Goal: Task Accomplishment & Management: Manage account settings

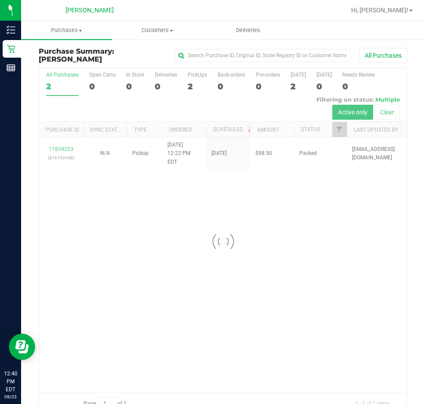
click at [235, 214] on div at bounding box center [223, 241] width 368 height 346
click at [270, 278] on div at bounding box center [223, 241] width 368 height 346
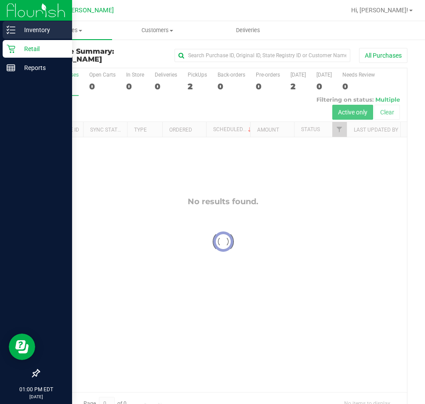
click at [17, 31] on p "Inventory" at bounding box center [41, 30] width 53 height 11
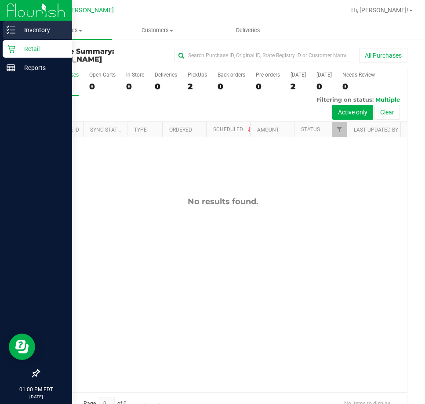
click at [17, 31] on p "Inventory" at bounding box center [41, 30] width 53 height 11
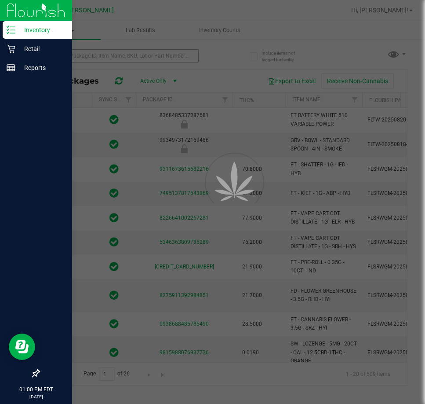
click at [77, 58] on div at bounding box center [212, 202] width 425 height 404
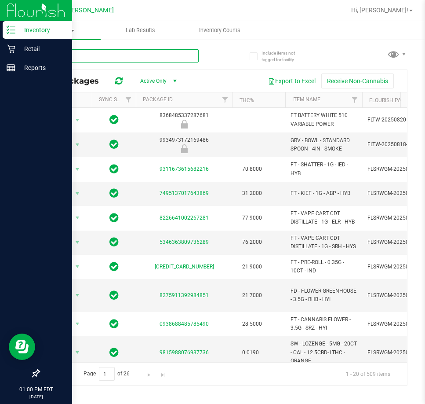
drag, startPoint x: 76, startPoint y: 58, endPoint x: 57, endPoint y: 73, distance: 24.1
click at [67, 70] on div "All Packages Active Only Active Only Lab Samples Locked All External Internal E…" at bounding box center [223, 213] width 369 height 344
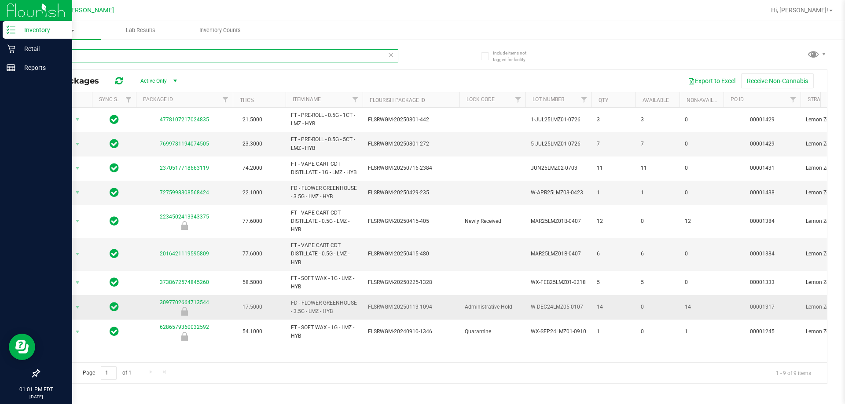
type input "lmz"
drag, startPoint x: 348, startPoint y: 322, endPoint x: 323, endPoint y: 316, distance: 25.3
click at [323, 316] on span "FD - FLOWER GREENHOUSE - 3.5G - LMZ - HYB" at bounding box center [324, 307] width 66 height 17
click at [338, 312] on span "FD - FLOWER GREENHOUSE - 3.5G - LMZ - HYB" at bounding box center [324, 307] width 66 height 17
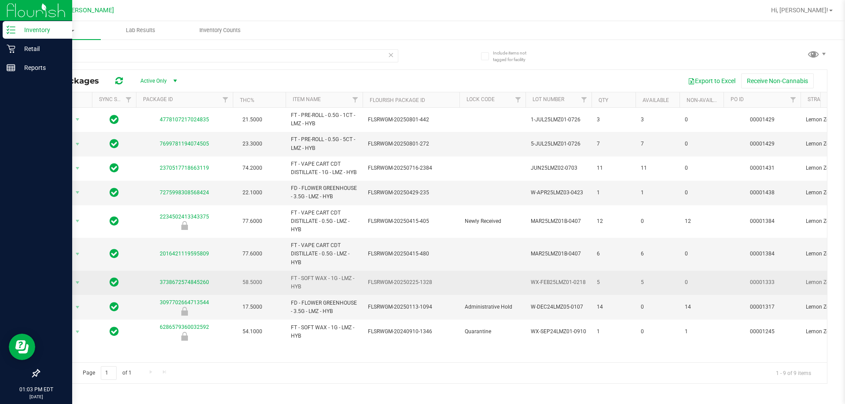
click at [337, 287] on span "FT - SOFT WAX - 1G - LMZ - HYB" at bounding box center [324, 283] width 66 height 17
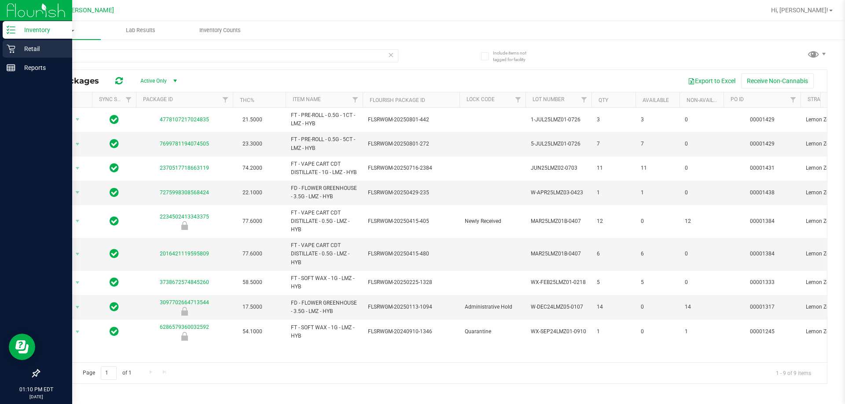
click at [8, 43] on div "Retail" at bounding box center [38, 49] width 70 height 18
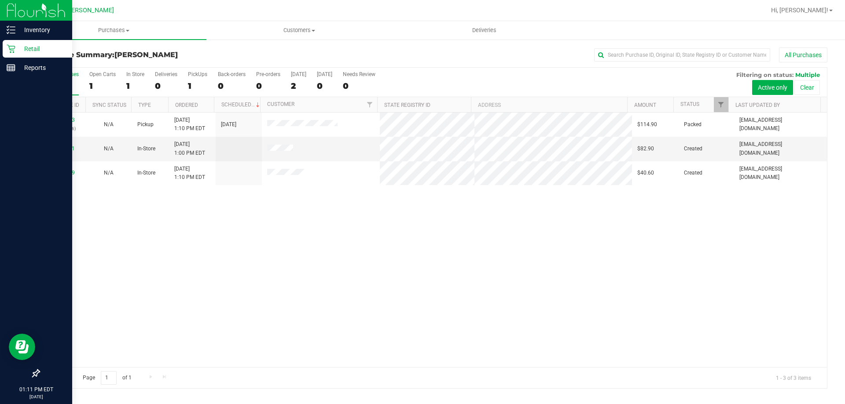
click at [11, 46] on icon at bounding box center [11, 48] width 9 height 9
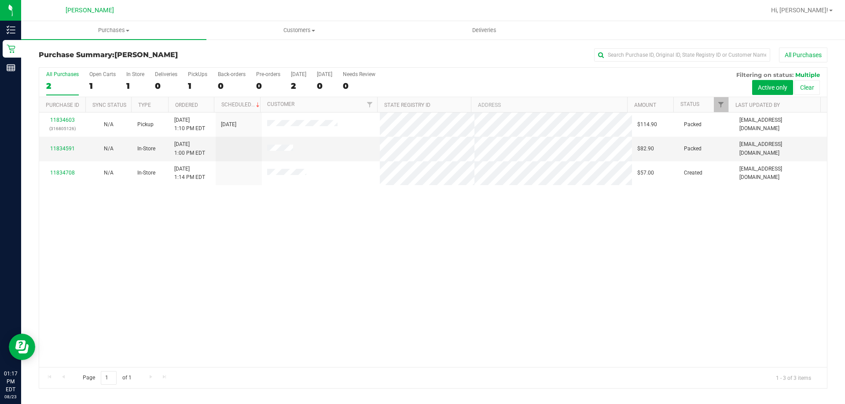
click at [262, 252] on div "11834603 (316805126) N/A Pickup [DATE] 1:10 PM EDT 8/23/2025 $114.90 Packed [EM…" at bounding box center [432, 240] width 787 height 255
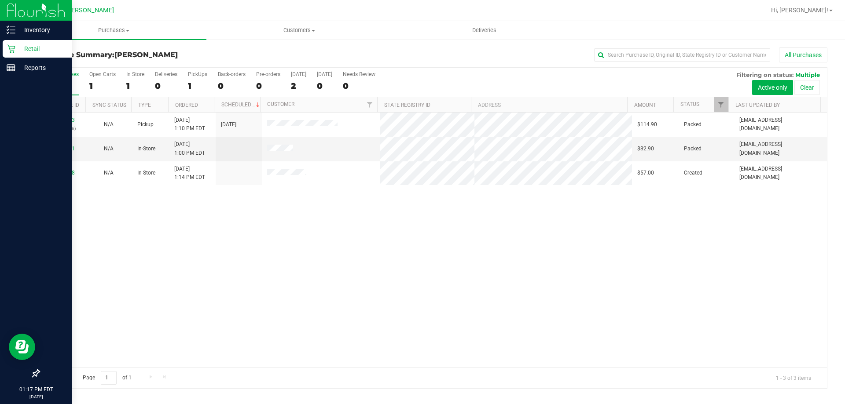
click at [18, 48] on p "Retail" at bounding box center [41, 49] width 53 height 11
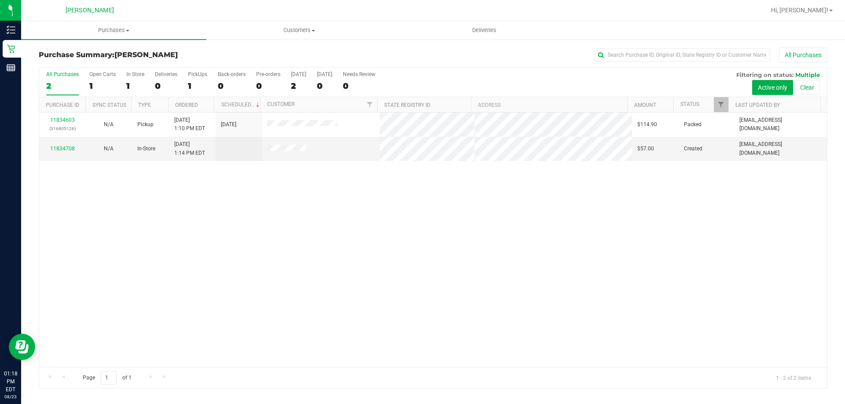
click at [373, 277] on div "11834603 (316805126) N/A Pickup [DATE] 1:10 PM EDT 8/23/2025 $114.90 Packed [EM…" at bounding box center [432, 240] width 787 height 255
click at [333, 194] on div "11834603 (316805126) N/A Pickup [DATE] 1:10 PM EDT 8/23/2025 $114.90 Packed [EM…" at bounding box center [432, 240] width 787 height 255
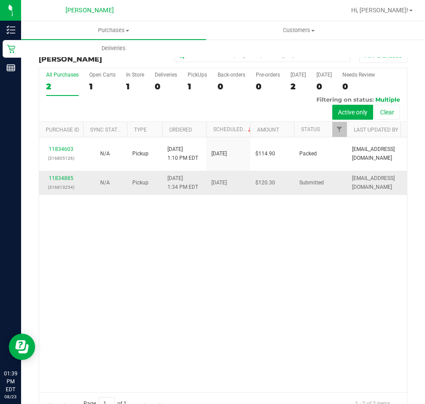
click at [57, 183] on p "(316813254)" at bounding box center [60, 187] width 33 height 8
click at [59, 179] on div "11834885 (316813254)" at bounding box center [60, 182] width 33 height 17
click at [59, 178] on link "11834885" at bounding box center [61, 178] width 25 height 6
click at [257, 235] on div "11834603 (316805126) N/A Pickup [DATE] 1:10 PM EDT 8/23/2025 $114.90 Packed [EM…" at bounding box center [223, 264] width 368 height 254
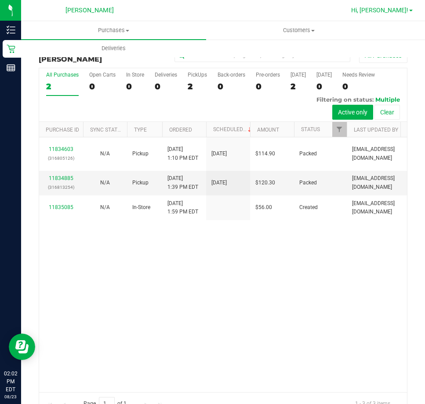
click at [406, 10] on span "Hi, [PERSON_NAME]!" at bounding box center [380, 10] width 57 height 7
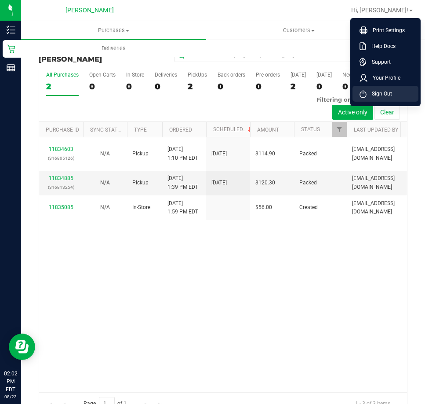
click at [390, 95] on span "Sign Out" at bounding box center [380, 93] width 26 height 9
